Goal: Obtain resource: Download file/media

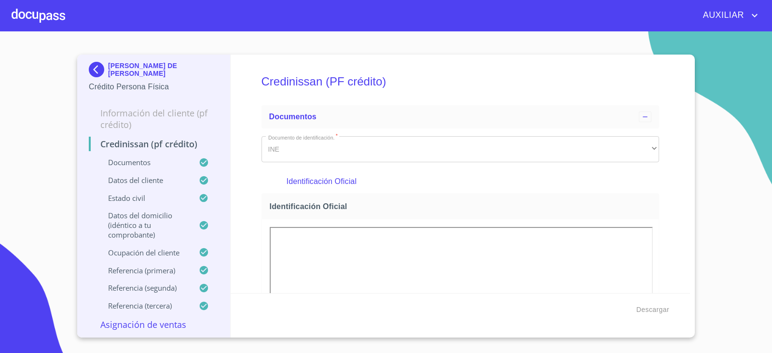
click at [94, 68] on img at bounding box center [98, 69] width 19 height 15
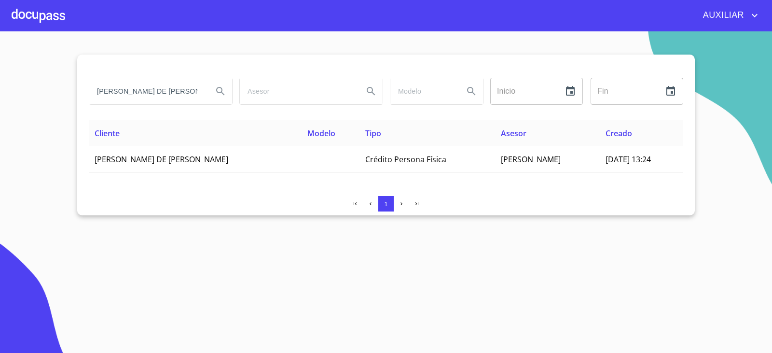
drag, startPoint x: 179, startPoint y: 92, endPoint x: 65, endPoint y: 93, distance: 114.4
click at [70, 93] on section "[PERSON_NAME] DE [PERSON_NAME] Inicio ​ Fin ​ Cliente Modelo Tipo Asesor Creado…" at bounding box center [386, 191] width 772 height 321
type input "[PERSON_NAME]"
drag, startPoint x: 181, startPoint y: 93, endPoint x: 58, endPoint y: 93, distance: 123.0
click at [58, 93] on section "[PERSON_NAME] Inicio ​ Fin ​ Cliente Modelo Tipo Asesor Creado [PERSON_NAME] DE…" at bounding box center [386, 191] width 772 height 321
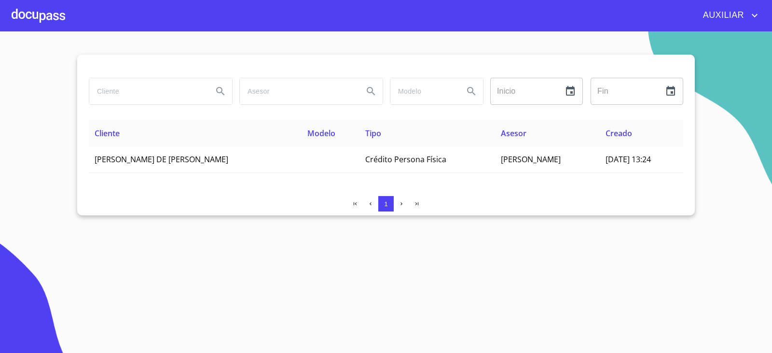
paste input "[PERSON_NAME]"
type input "[PERSON_NAME]"
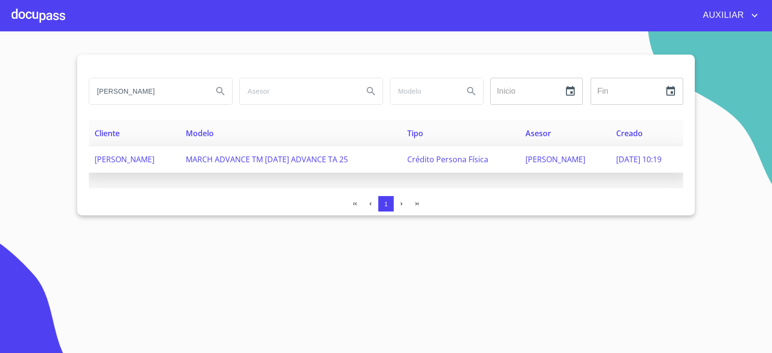
click at [180, 152] on td "[PERSON_NAME]" at bounding box center [134, 159] width 91 height 27
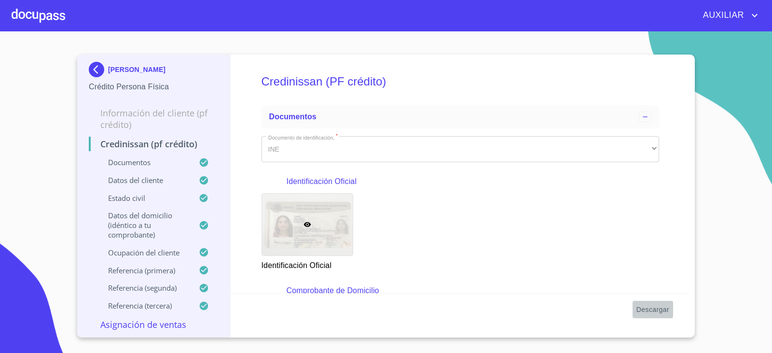
click at [638, 309] on span "Descargar" at bounding box center [652, 309] width 33 height 12
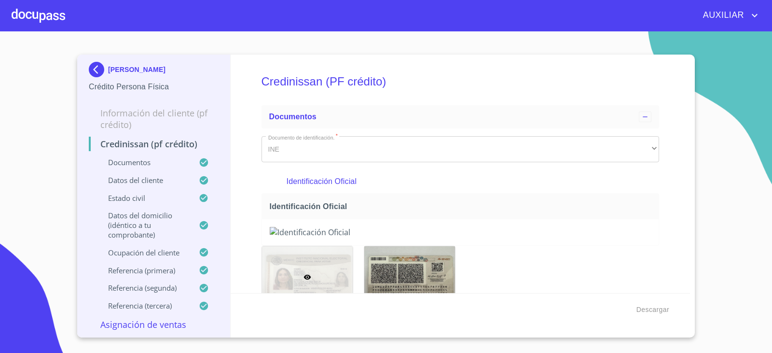
click at [100, 68] on img at bounding box center [98, 69] width 19 height 15
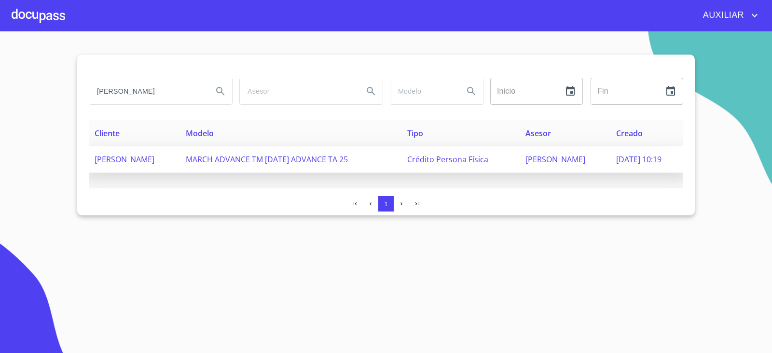
click at [154, 158] on span "[PERSON_NAME]" at bounding box center [125, 159] width 60 height 11
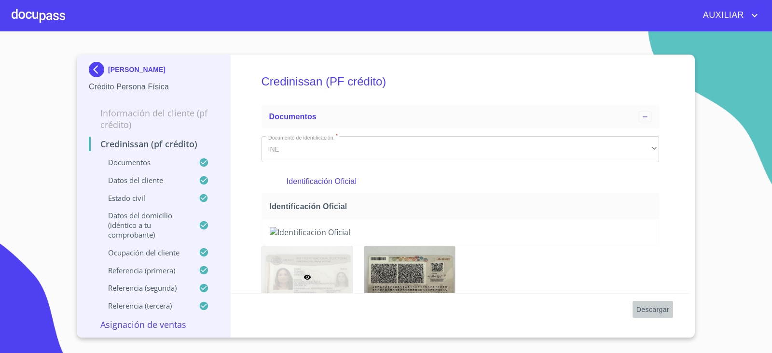
click at [656, 313] on span "Descargar" at bounding box center [652, 309] width 33 height 12
click at [101, 66] on img at bounding box center [98, 69] width 19 height 15
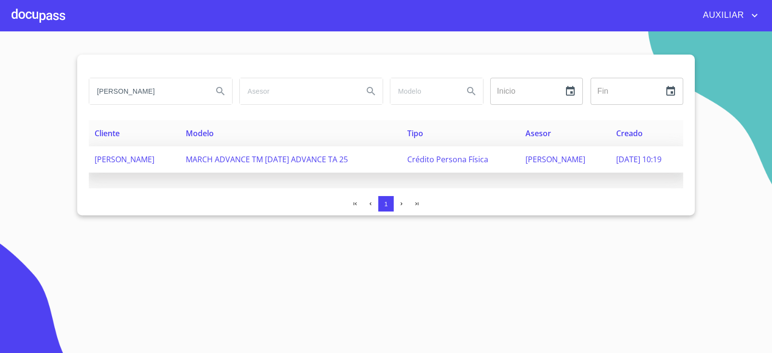
drag, startPoint x: 93, startPoint y: 96, endPoint x: 342, endPoint y: 168, distance: 258.9
click at [336, 168] on div "[PERSON_NAME] Inicio ​ Fin ​ Cliente Modelo Tipo Asesor Creado [PERSON_NAME] MA…" at bounding box center [386, 135] width 618 height 161
type input "[PERSON_NAME]"
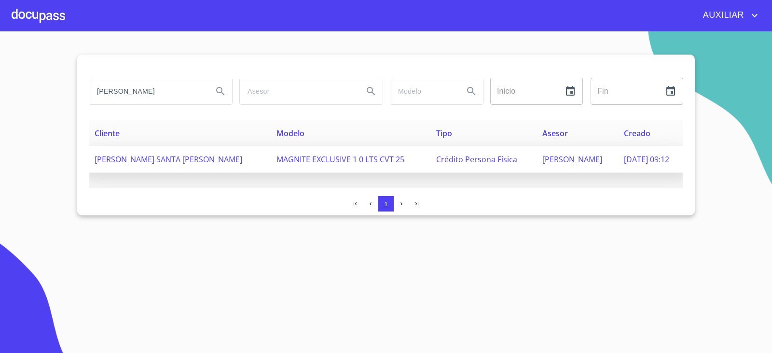
click at [137, 161] on span "[PERSON_NAME] SANTA [PERSON_NAME]" at bounding box center [169, 159] width 148 height 11
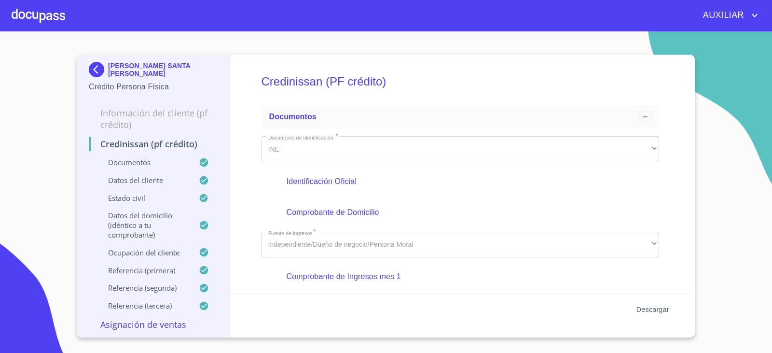
click at [654, 301] on button "Descargar" at bounding box center [653, 310] width 41 height 18
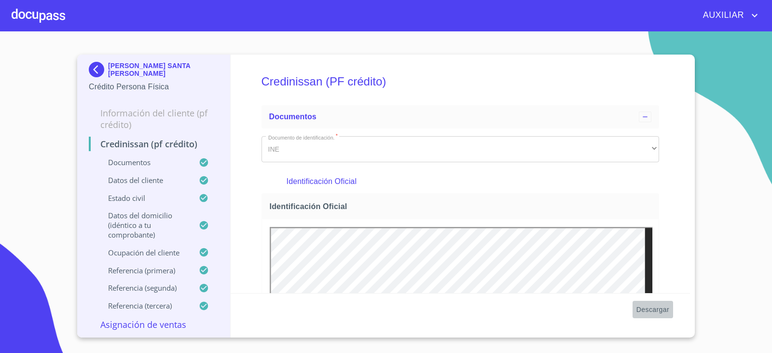
click at [672, 312] on button "Descargar" at bounding box center [653, 310] width 41 height 18
